Goal: Task Accomplishment & Management: Use online tool/utility

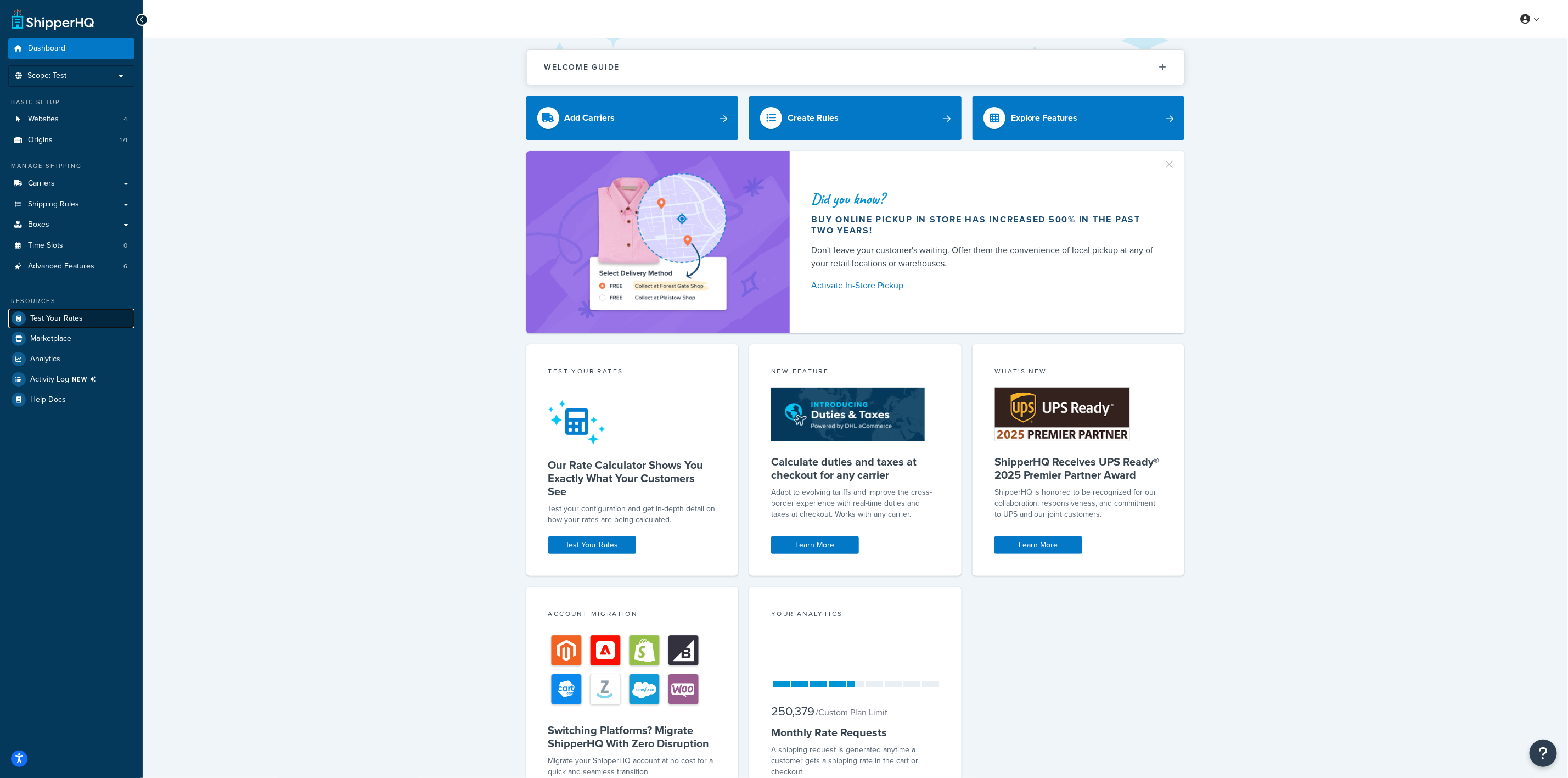
click at [91, 317] on link "Test Your Rates" at bounding box center [71, 319] width 127 height 20
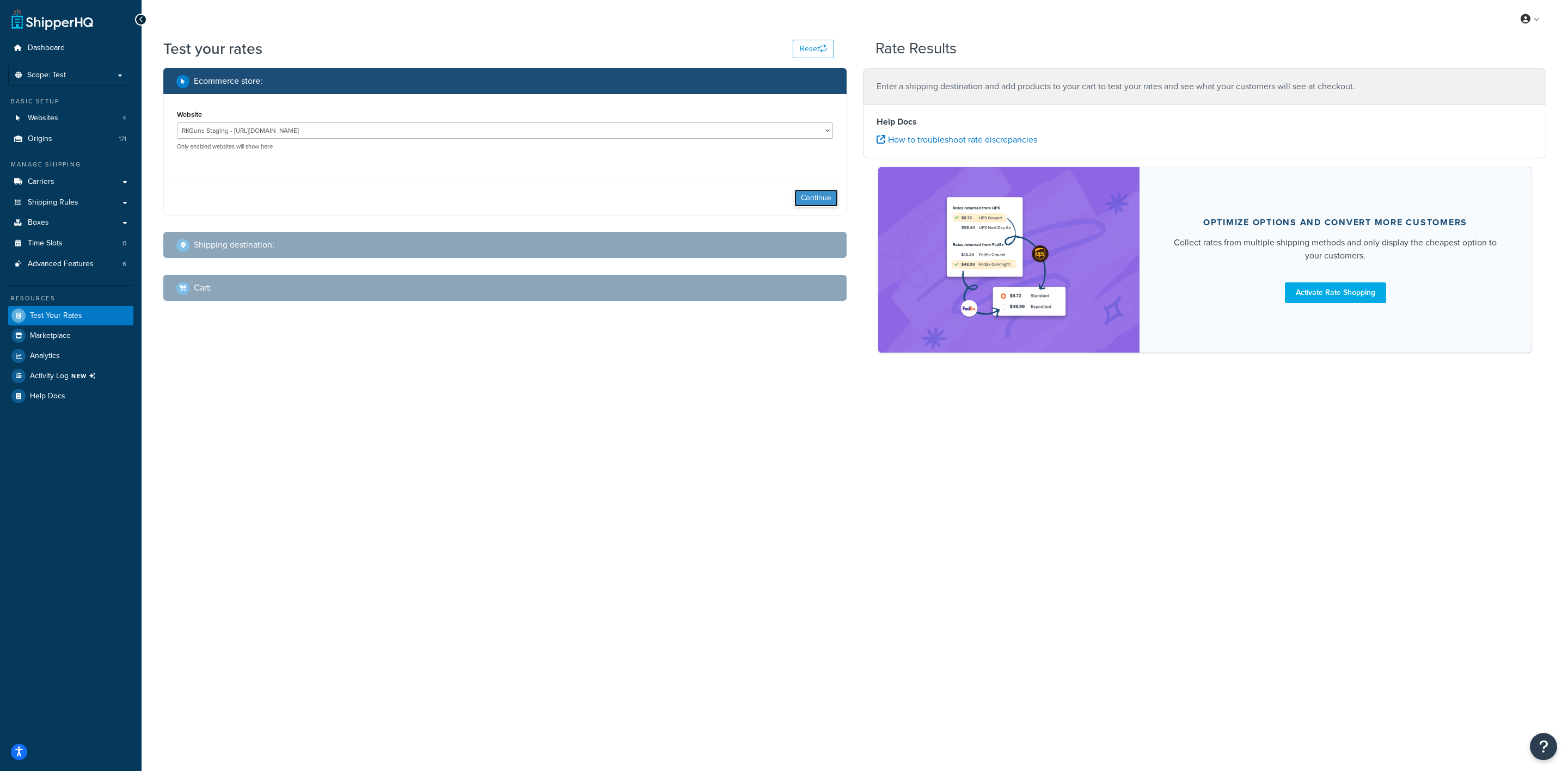
click at [818, 195] on button "Continue" at bounding box center [816, 198] width 43 height 17
select select "[GEOGRAPHIC_DATA]"
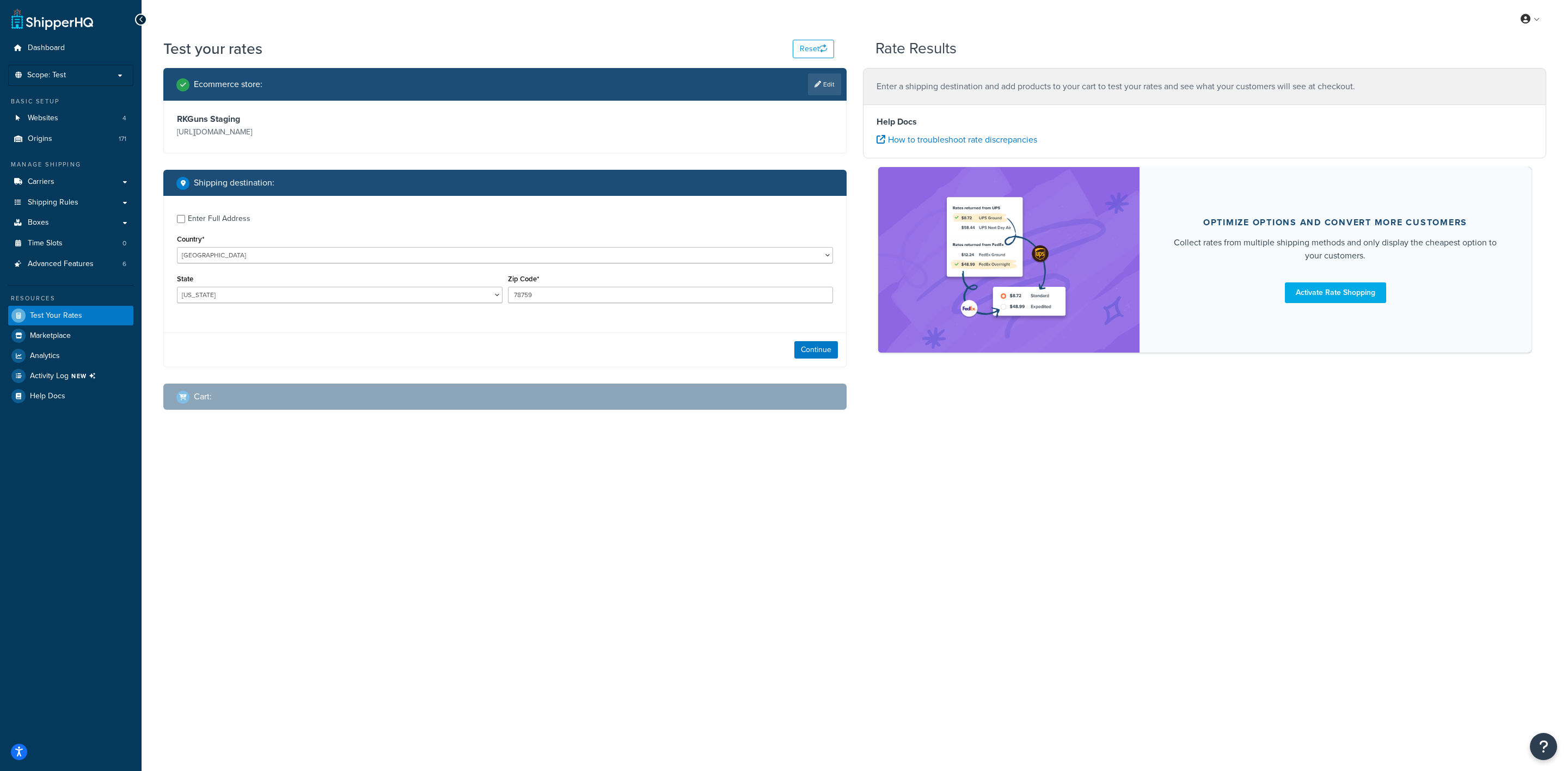
click at [637, 286] on div "Zip Code* 78759" at bounding box center [671, 287] width 326 height 32
click at [642, 294] on input "78759" at bounding box center [671, 295] width 326 height 17
click at [87, 77] on p "Scope: Test" at bounding box center [71, 75] width 116 height 9
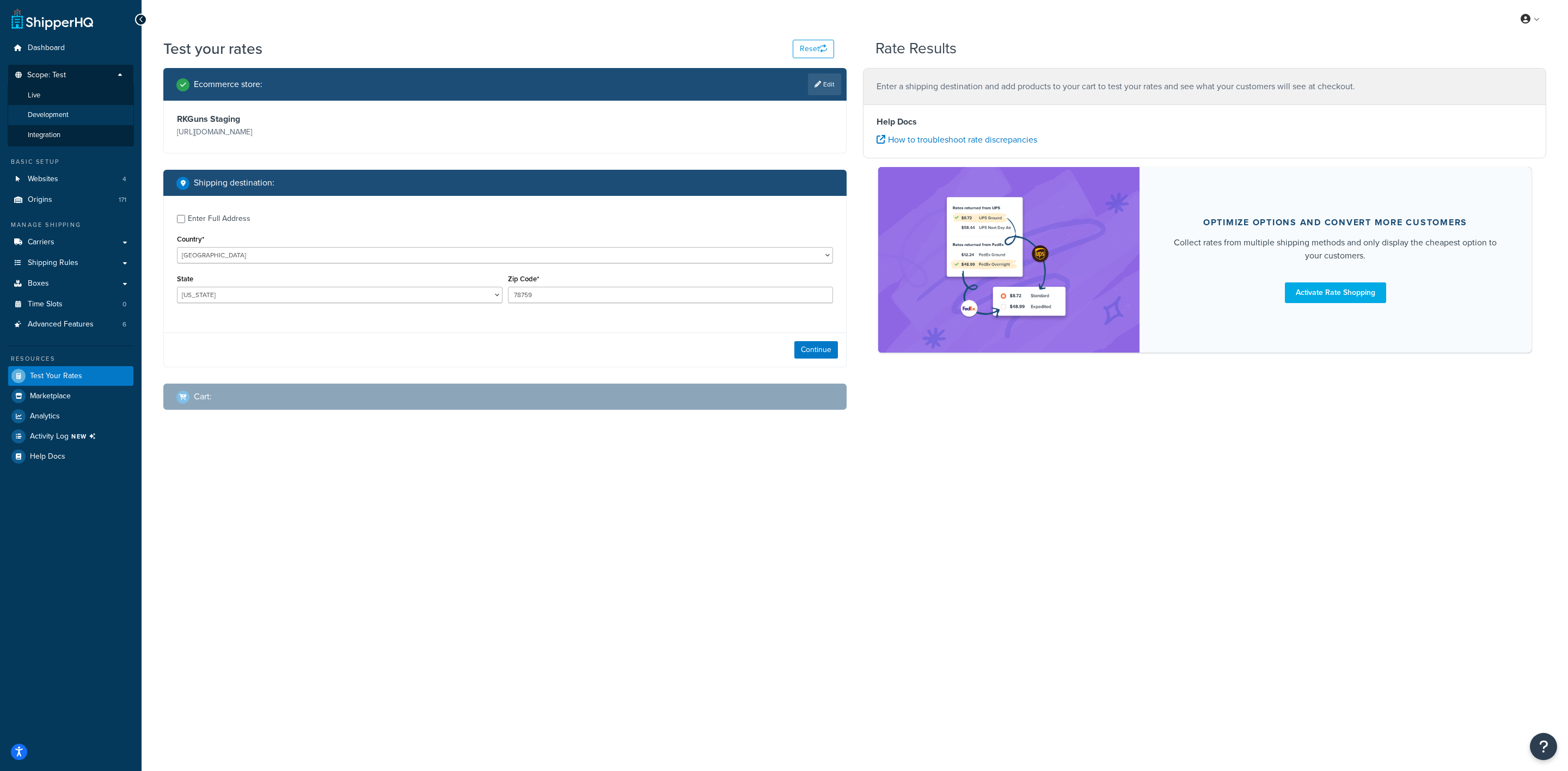
click at [71, 113] on li "Development" at bounding box center [71, 115] width 126 height 20
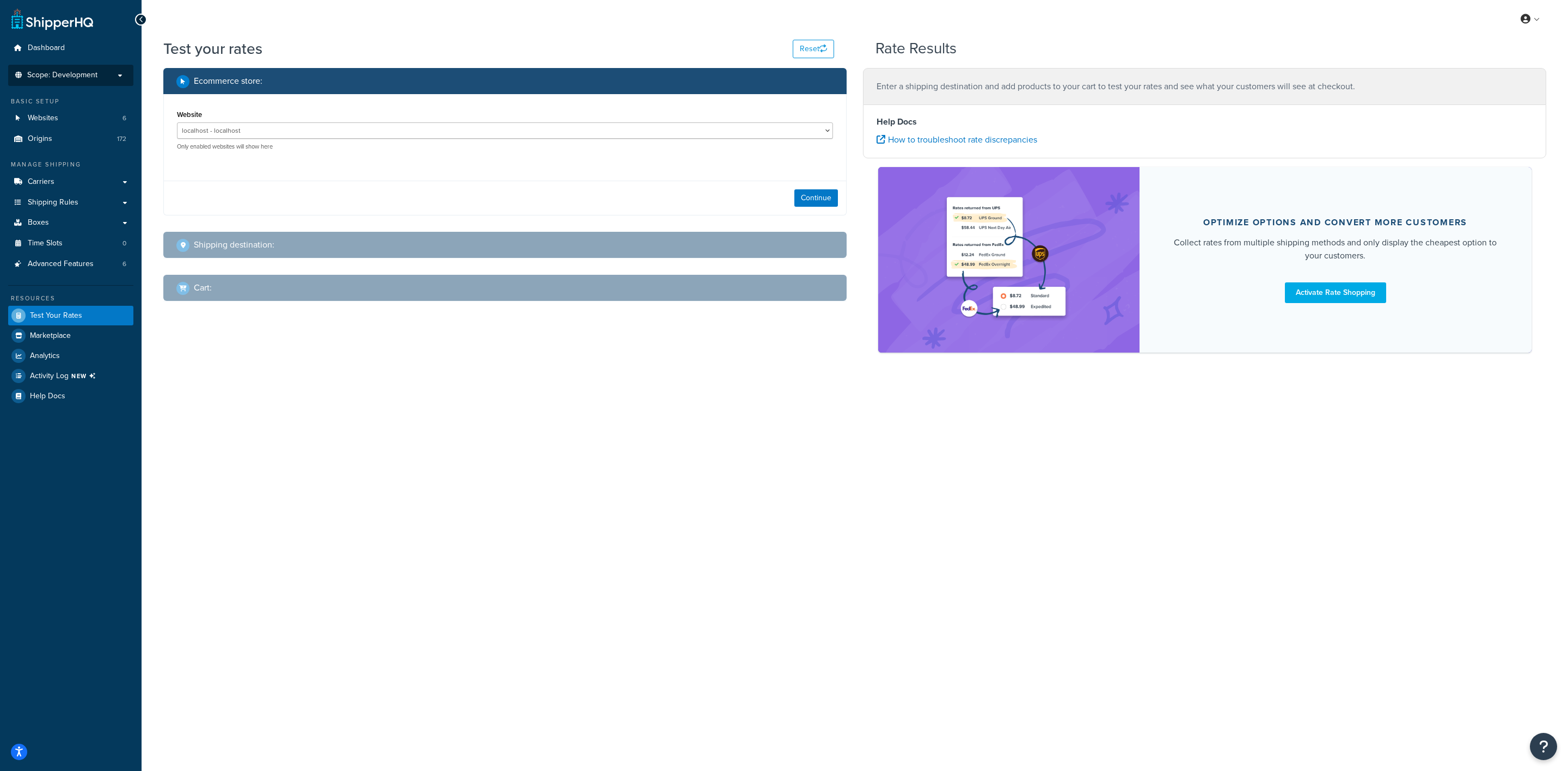
click at [57, 67] on li "Scope: Development" at bounding box center [71, 76] width 125 height 22
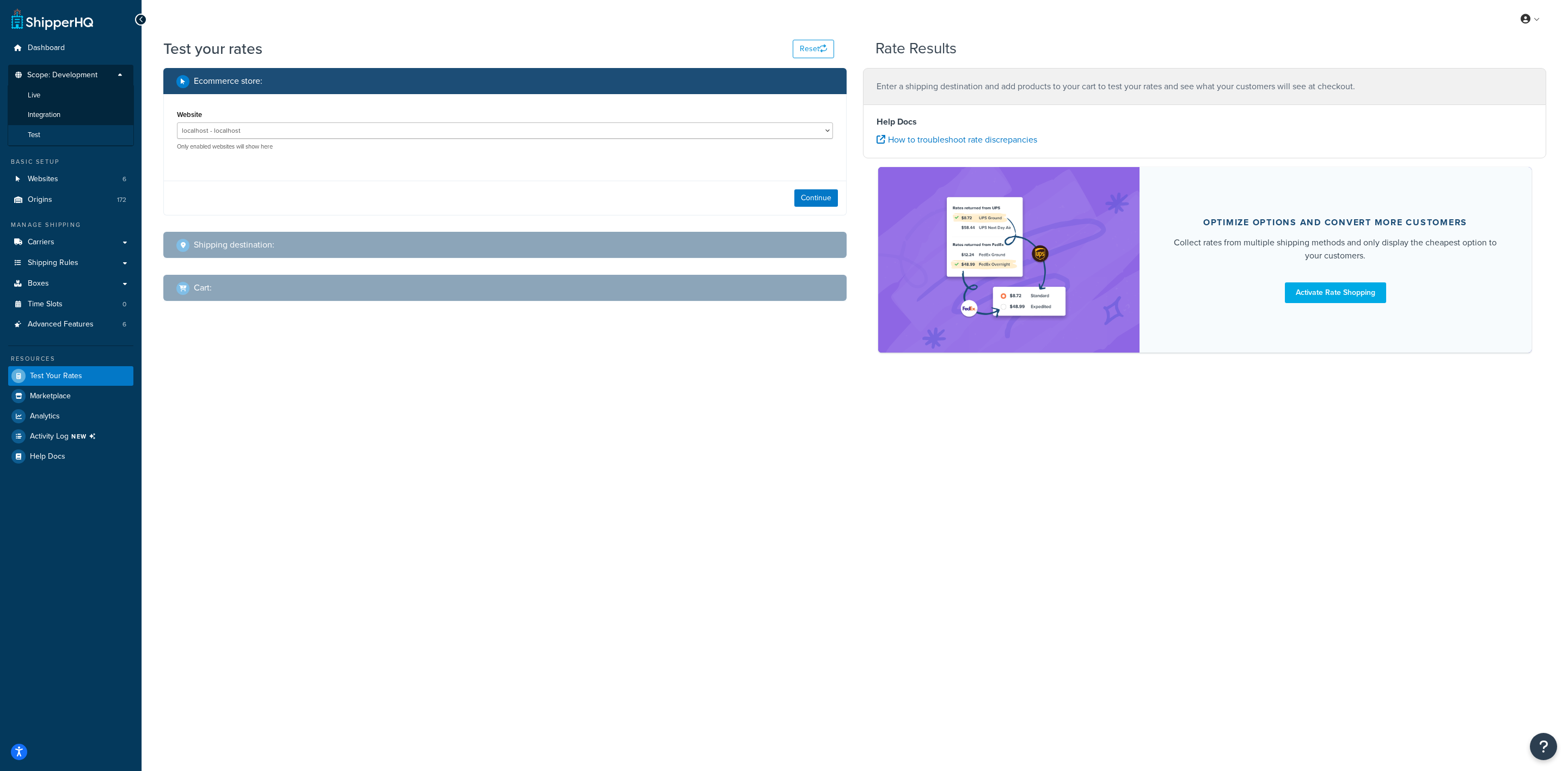
click at [62, 130] on li "Test" at bounding box center [71, 135] width 126 height 20
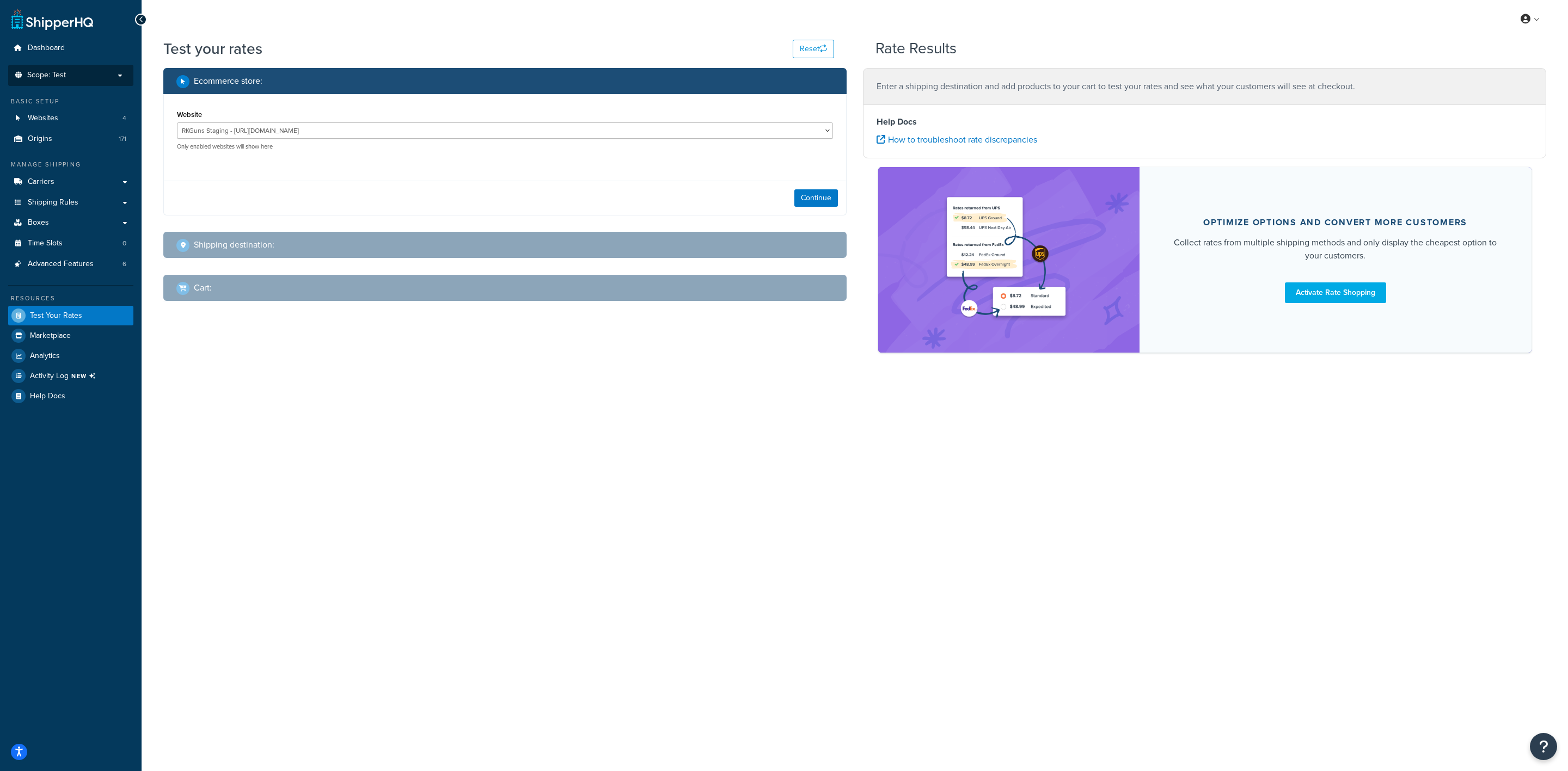
click at [812, 189] on div "Continue" at bounding box center [504, 197] width 682 height 34
click at [813, 194] on button "Continue" at bounding box center [816, 198] width 43 height 17
select select "[GEOGRAPHIC_DATA]"
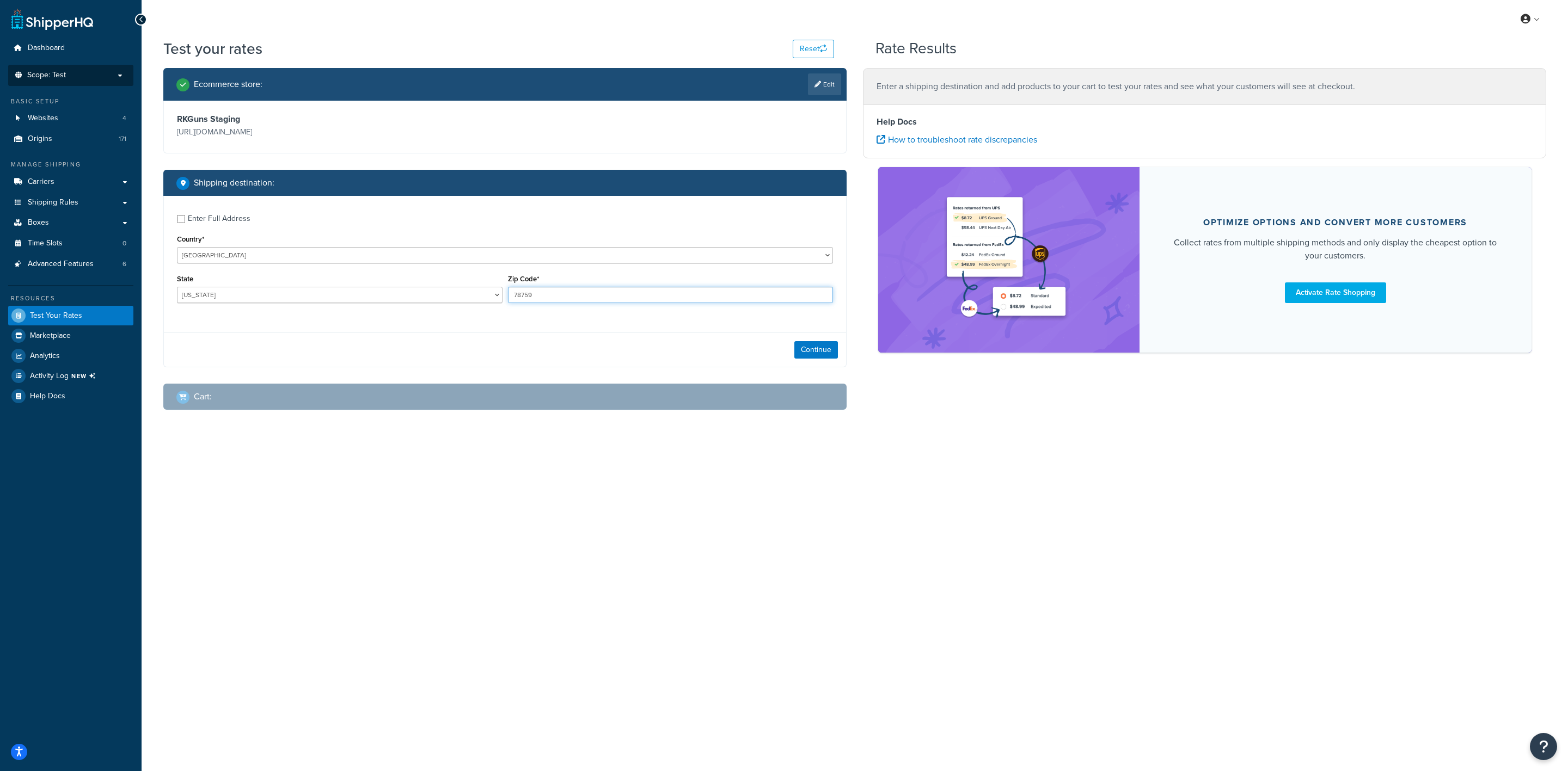
click at [559, 296] on input "78759" at bounding box center [671, 295] width 326 height 17
type input "73008"
click at [368, 296] on select "[US_STATE] [US_STATE] [US_STATE] [US_STATE] [US_STATE] Armed Forces Americas Ar…" at bounding box center [340, 295] width 326 height 17
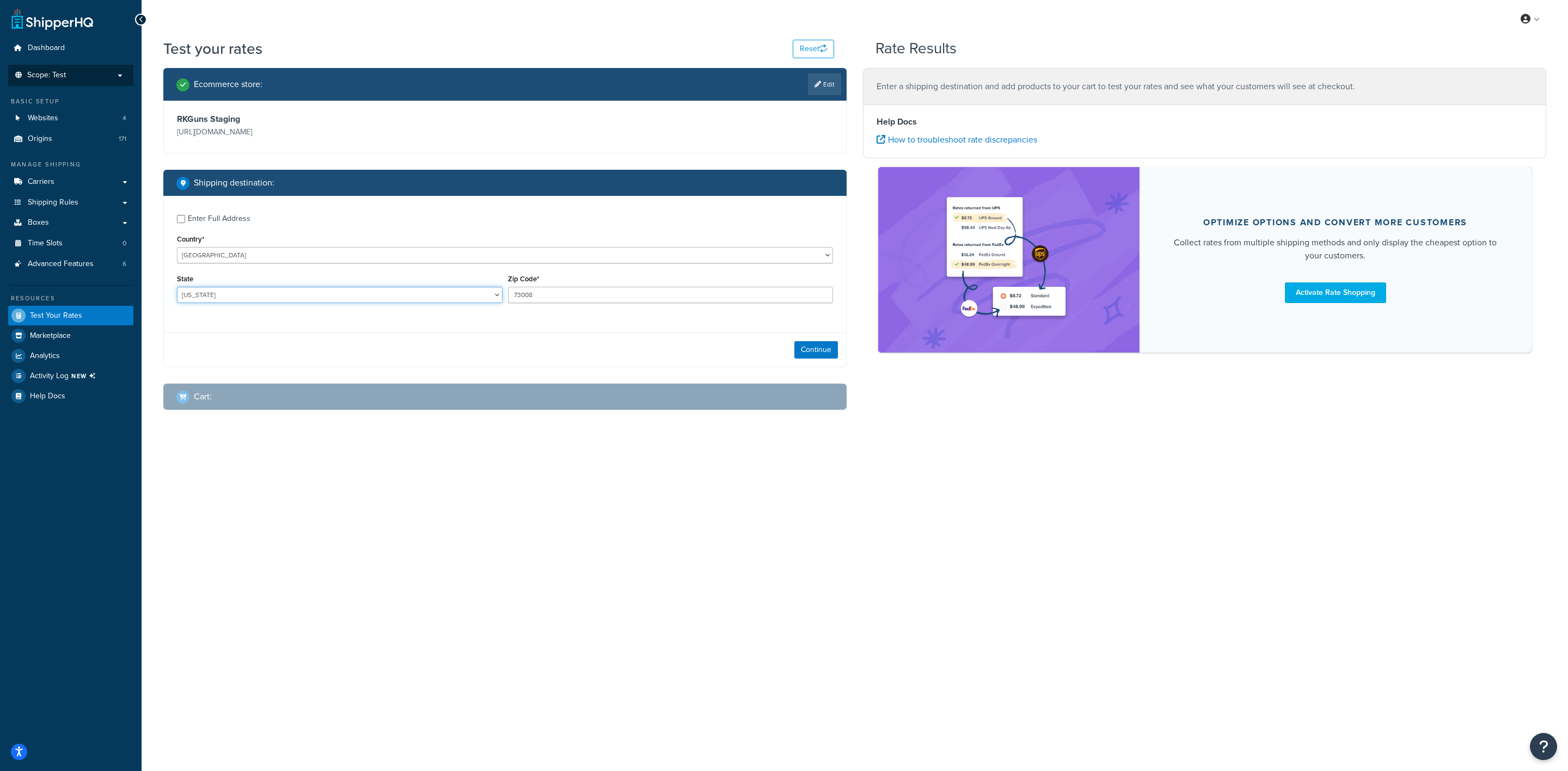
click at [368, 296] on select "[US_STATE] [US_STATE] [US_STATE] [US_STATE] [US_STATE] Armed Forces Americas Ar…" at bounding box center [340, 295] width 326 height 17
select select "OK"
click at [177, 287] on select "[US_STATE] [US_STATE] [US_STATE] [US_STATE] [US_STATE] Armed Forces Americas Ar…" at bounding box center [340, 295] width 326 height 17
click at [828, 356] on button "Continue" at bounding box center [816, 350] width 43 height 17
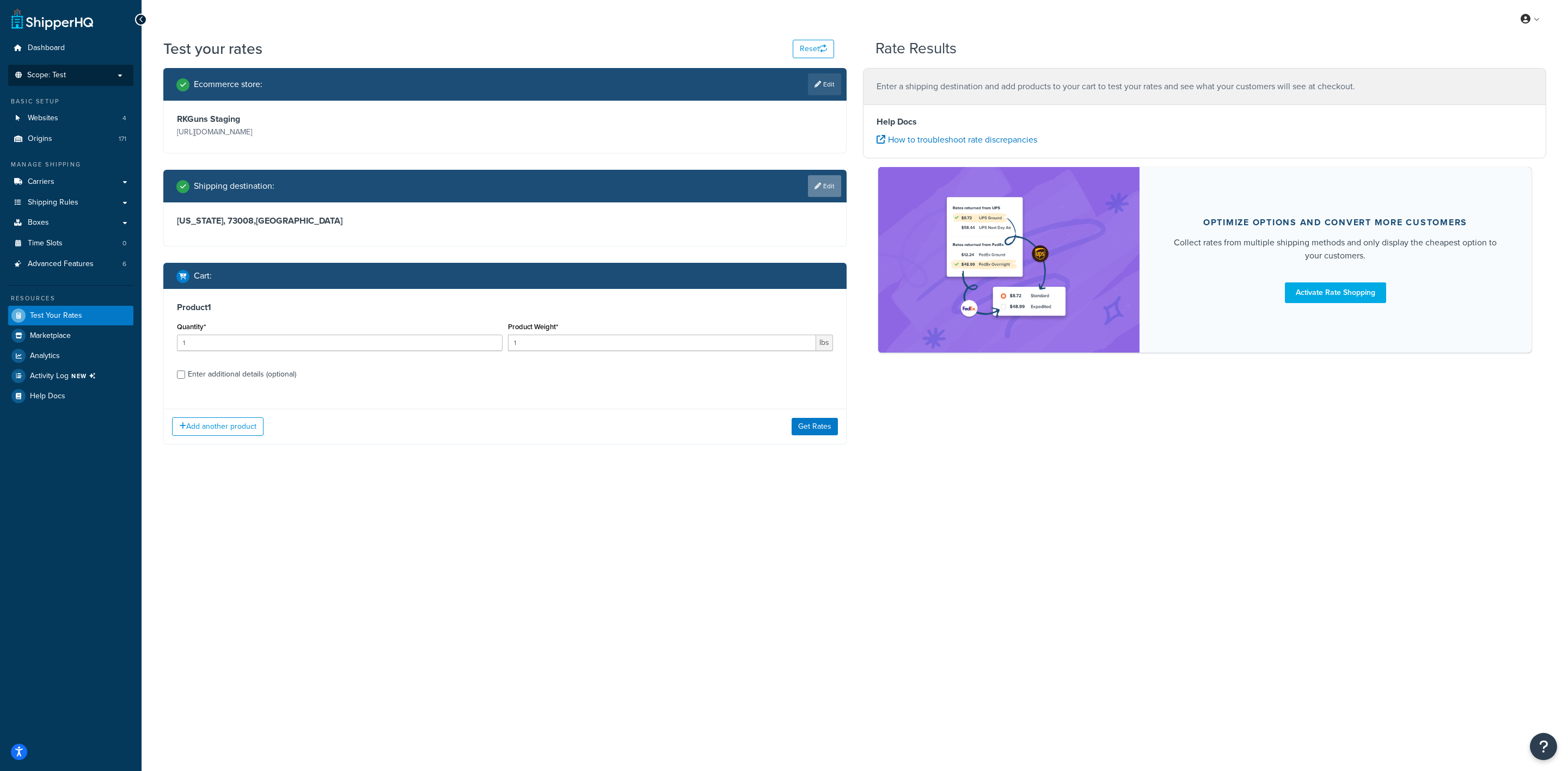
click at [839, 179] on link "Edit" at bounding box center [824, 186] width 33 height 22
select select "OK"
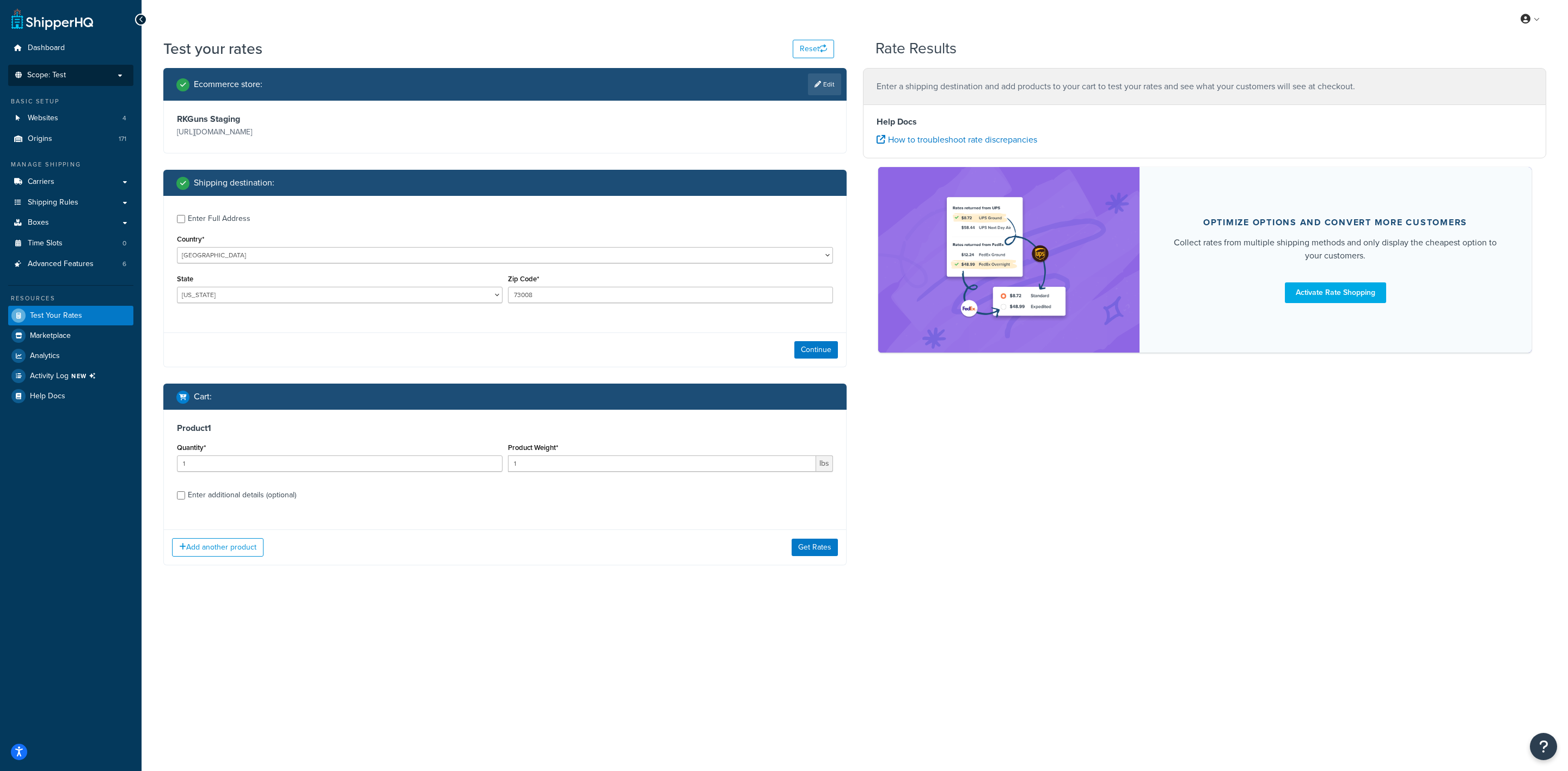
click at [258, 221] on label "Enter Full Address" at bounding box center [510, 218] width 645 height 17
click at [185, 221] on input "Enter Full Address" at bounding box center [181, 219] width 8 height 8
checkbox input "true"
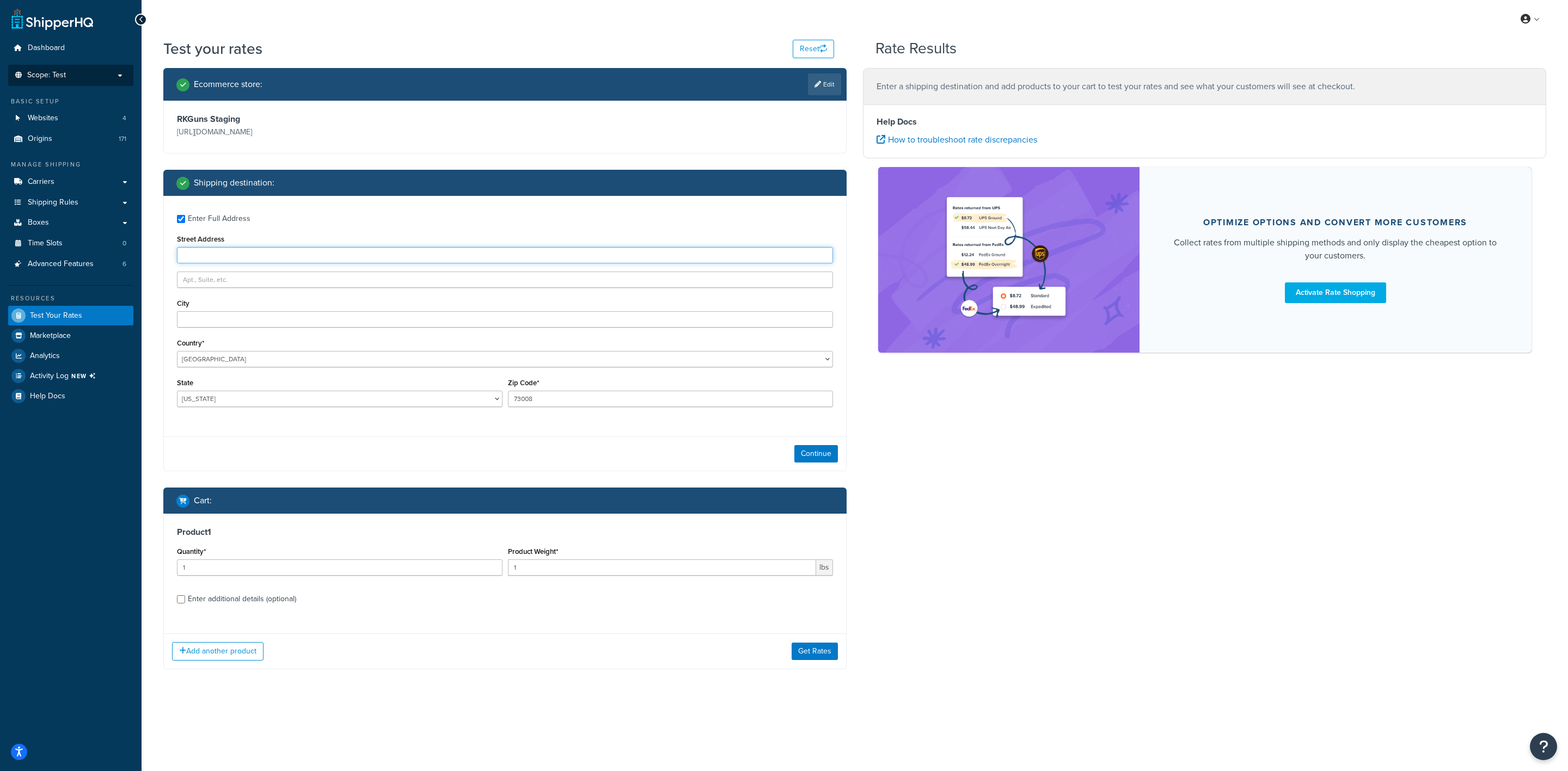
click at [304, 247] on input "Street Address" at bounding box center [504, 255] width 656 height 17
click at [299, 255] on input "Street Address" at bounding box center [504, 255] width 656 height 17
paste input "[STREET_ADDRESS]"
type input "[STREET_ADDRESS]"
click at [1110, 421] on div "Ecommerce store : Edit RKGuns Staging [URL][DOMAIN_NAME] Shipping destination :…" at bounding box center [854, 376] width 1398 height 617
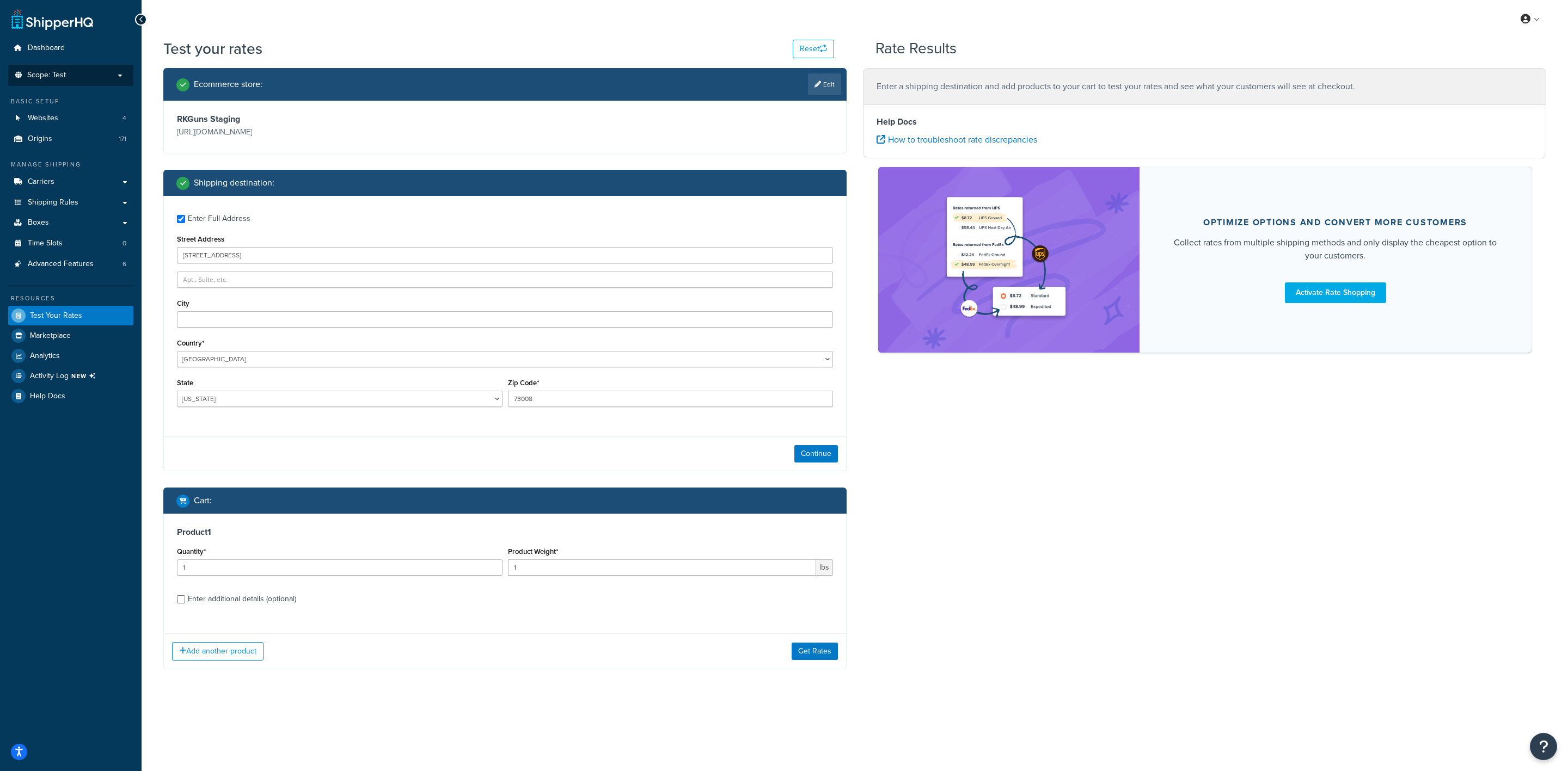
click at [805, 444] on div "Continue" at bounding box center [504, 453] width 682 height 34
click at [810, 447] on button "Continue" at bounding box center [816, 454] width 43 height 17
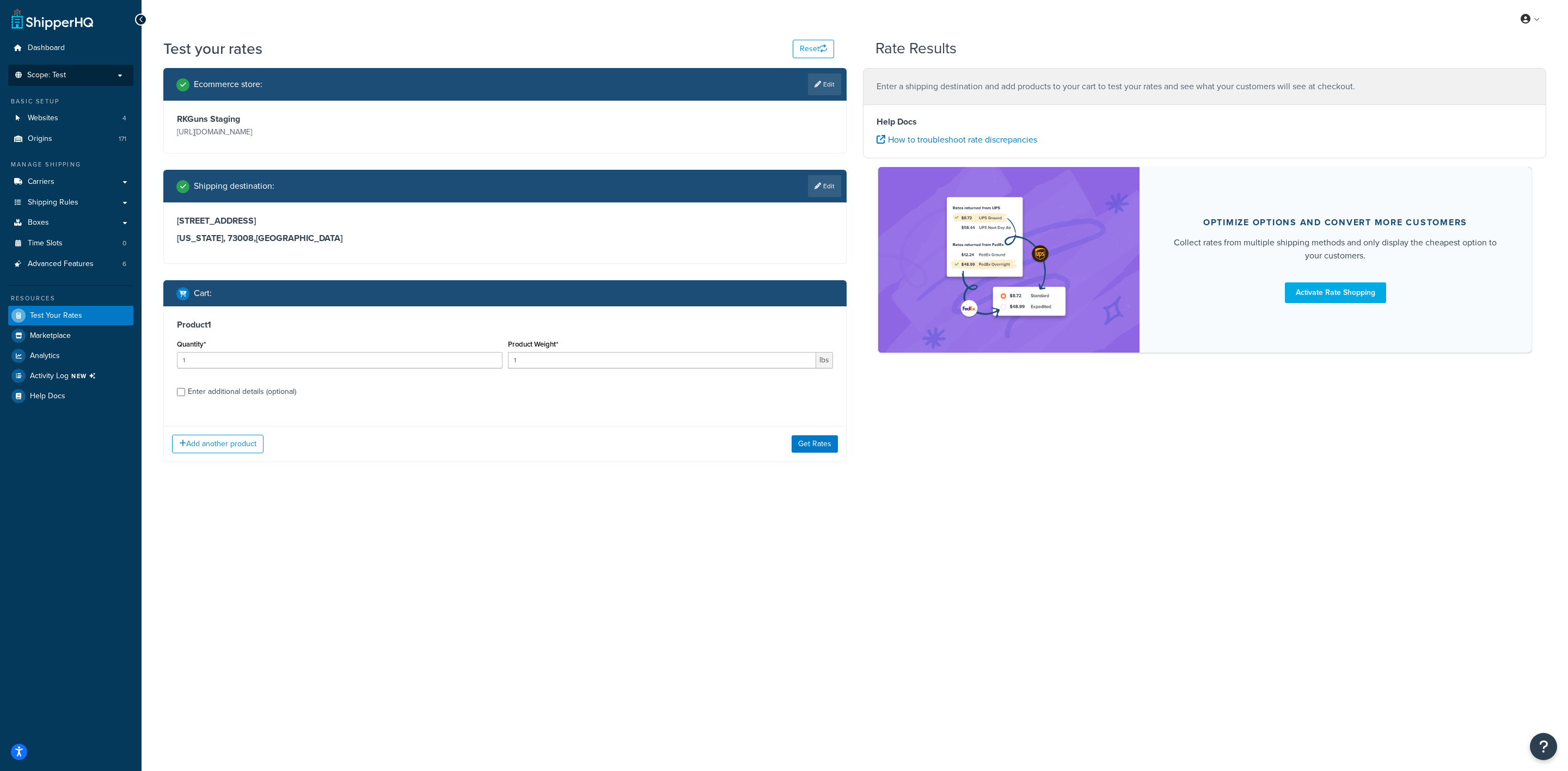
click at [270, 395] on div "Enter additional details (optional)" at bounding box center [242, 391] width 108 height 15
click at [185, 395] on input "Enter additional details (optional)" at bounding box center [181, 392] width 8 height 8
checkbox input "true"
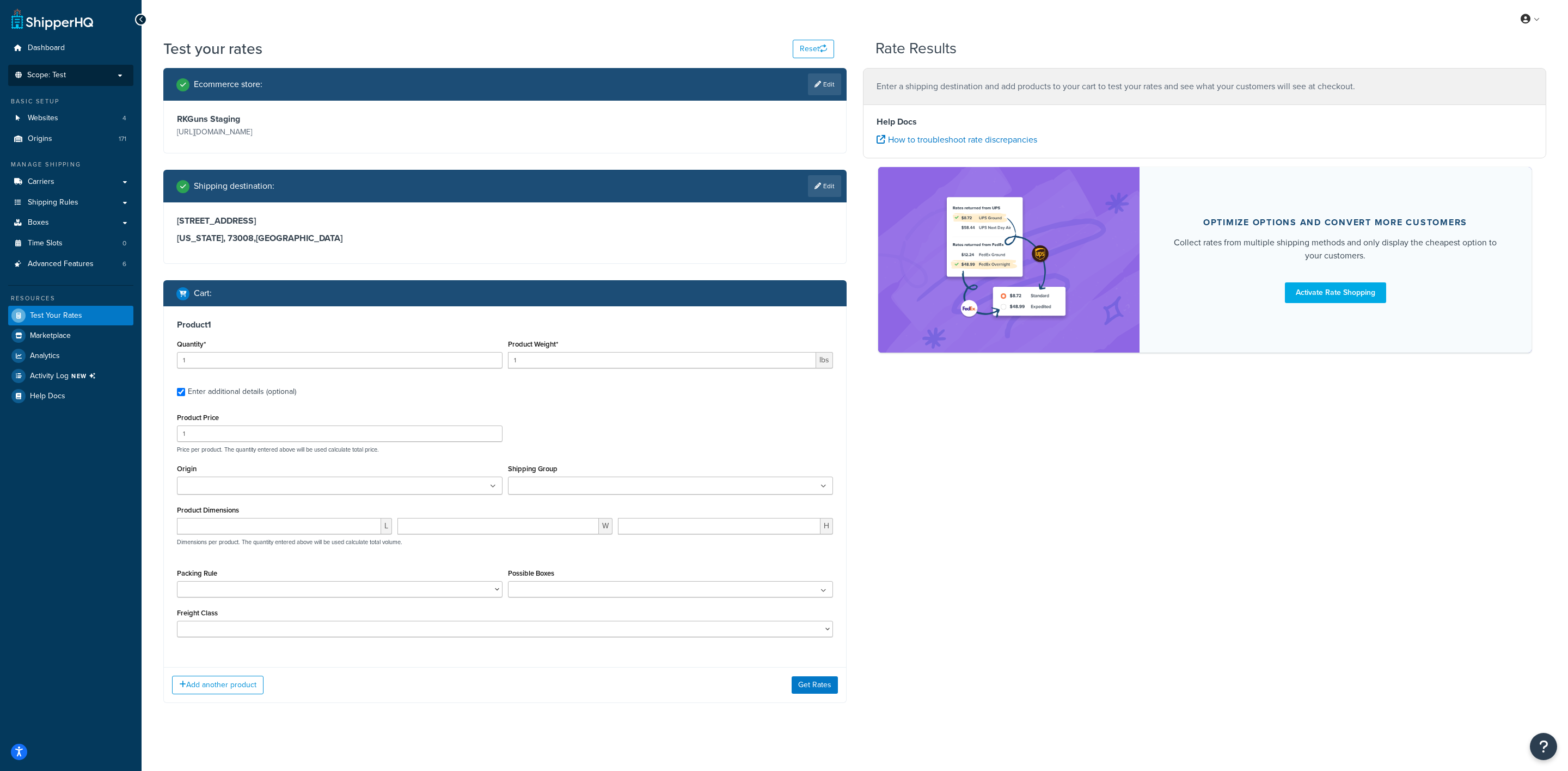
click at [602, 340] on div "Product Weight* 1 lbs" at bounding box center [671, 352] width 326 height 32
click at [602, 360] on input "1" at bounding box center [661, 361] width 308 height 17
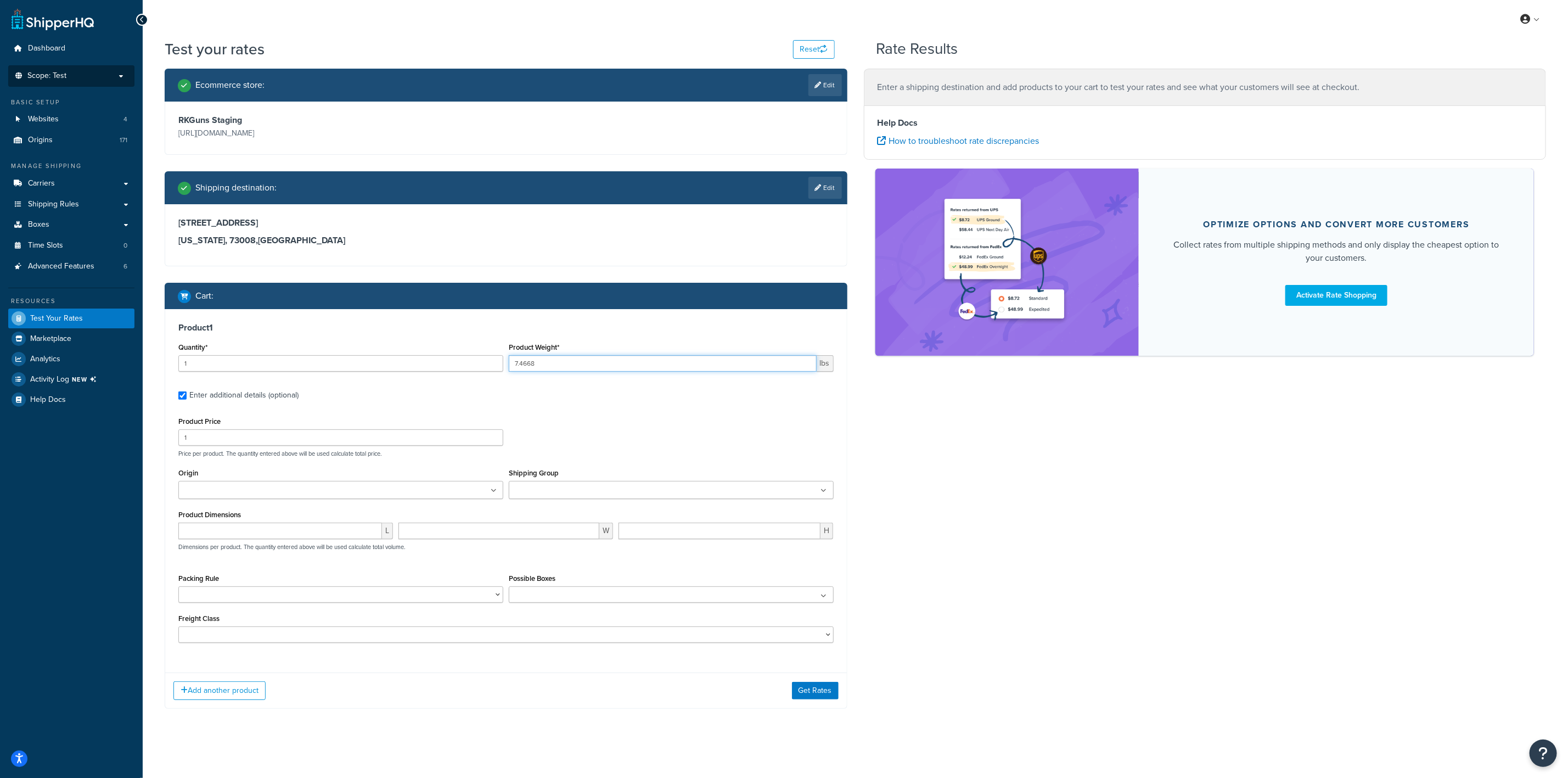
type input "7.4668"
click at [461, 480] on div "Origin 10047 - BIG ASS FANS 10081 - COSMO S.R.L. 105 - BUFFALO CORP. 10703 - [G…" at bounding box center [341, 482] width 325 height 34
click at [464, 490] on ul at bounding box center [341, 490] width 325 height 18
type input "wa"
click at [383, 464] on div "Product Price 1 Price per product. The quantity entered above will be used calc…" at bounding box center [506, 530] width 655 height 231
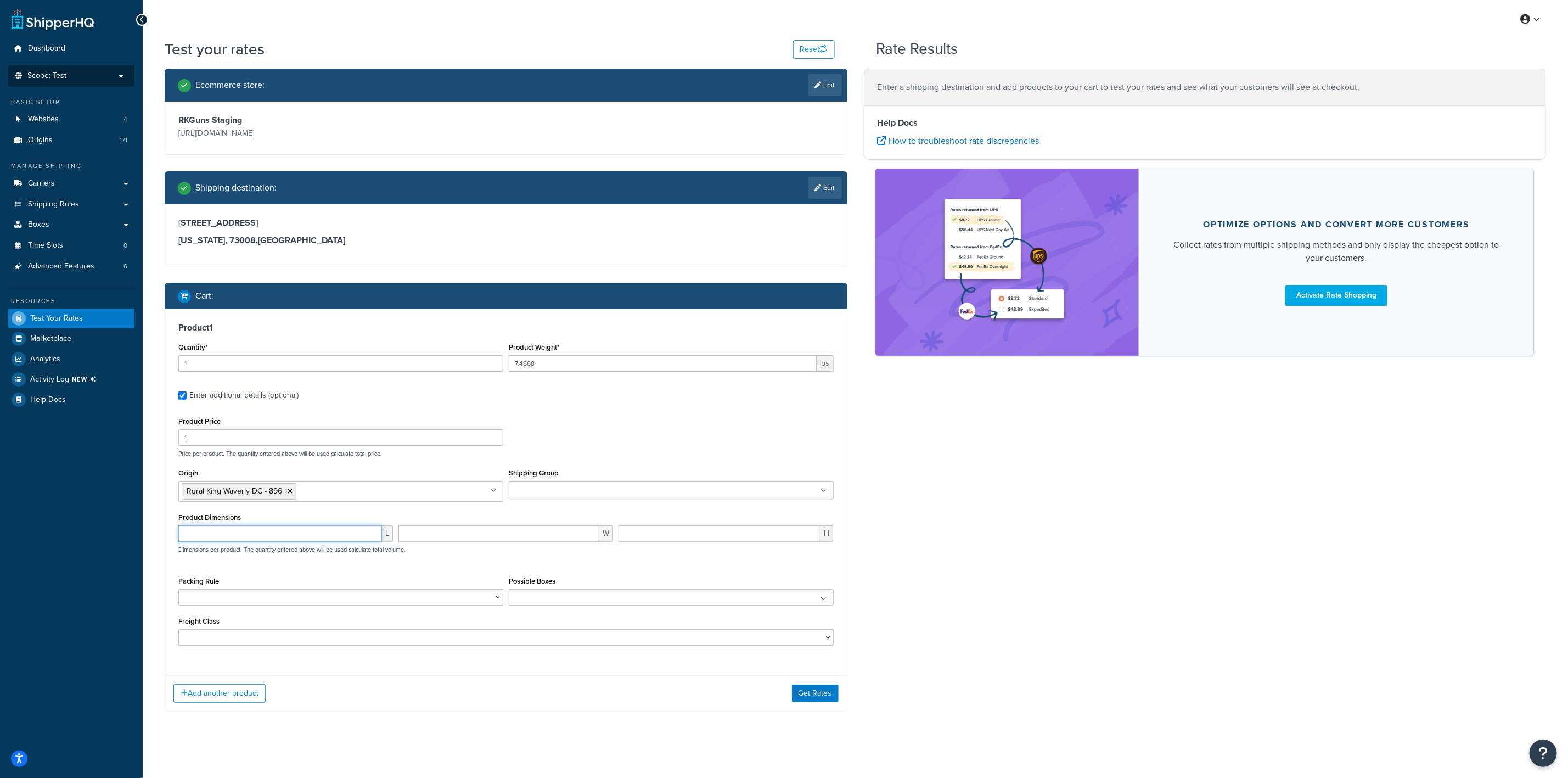
click at [266, 539] on input "number" at bounding box center [280, 534] width 204 height 17
type input "13.3"
type input "17.1"
type input "5.45"
click at [815, 689] on button "Get Rates" at bounding box center [815, 693] width 47 height 18
